Goal: Task Accomplishment & Management: Manage account settings

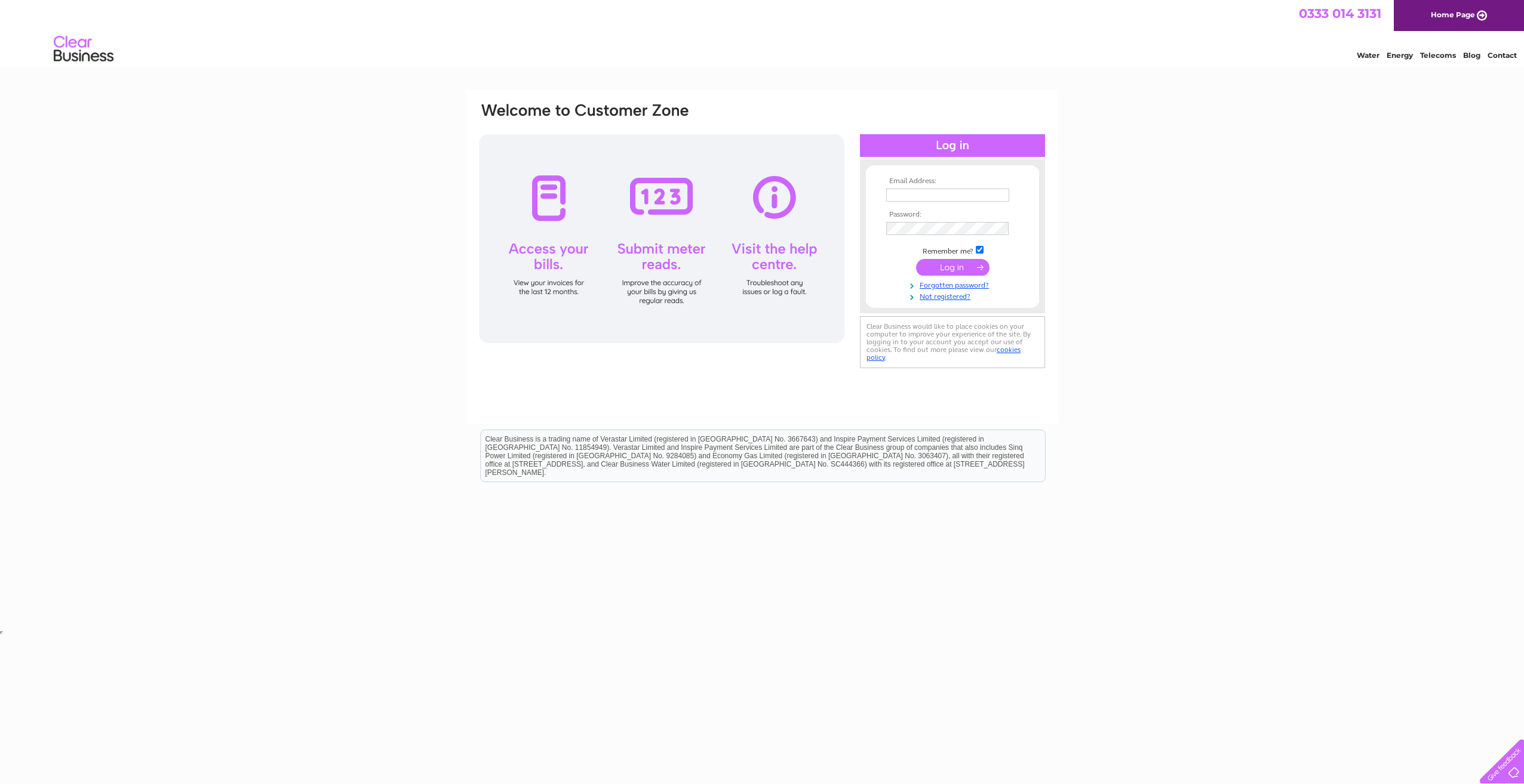
type input "[EMAIL_ADDRESS][DOMAIN_NAME]"
click at [952, 267] on input "submit" at bounding box center [953, 267] width 73 height 17
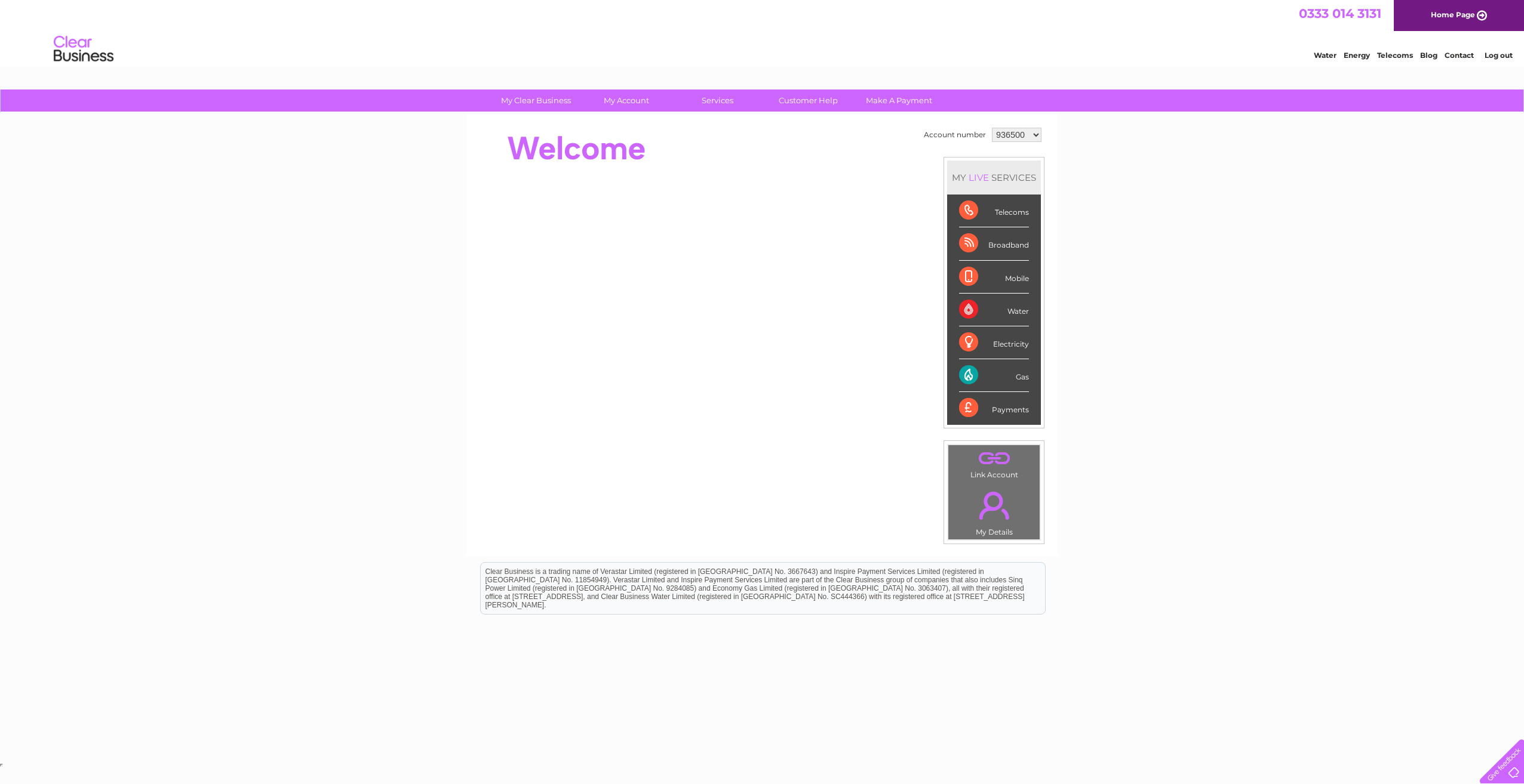
click at [993, 245] on div "Broadband" at bounding box center [994, 243] width 70 height 32
click at [1035, 135] on select "936500 2036122" at bounding box center [1017, 134] width 50 height 14
